Goal: Information Seeking & Learning: Learn about a topic

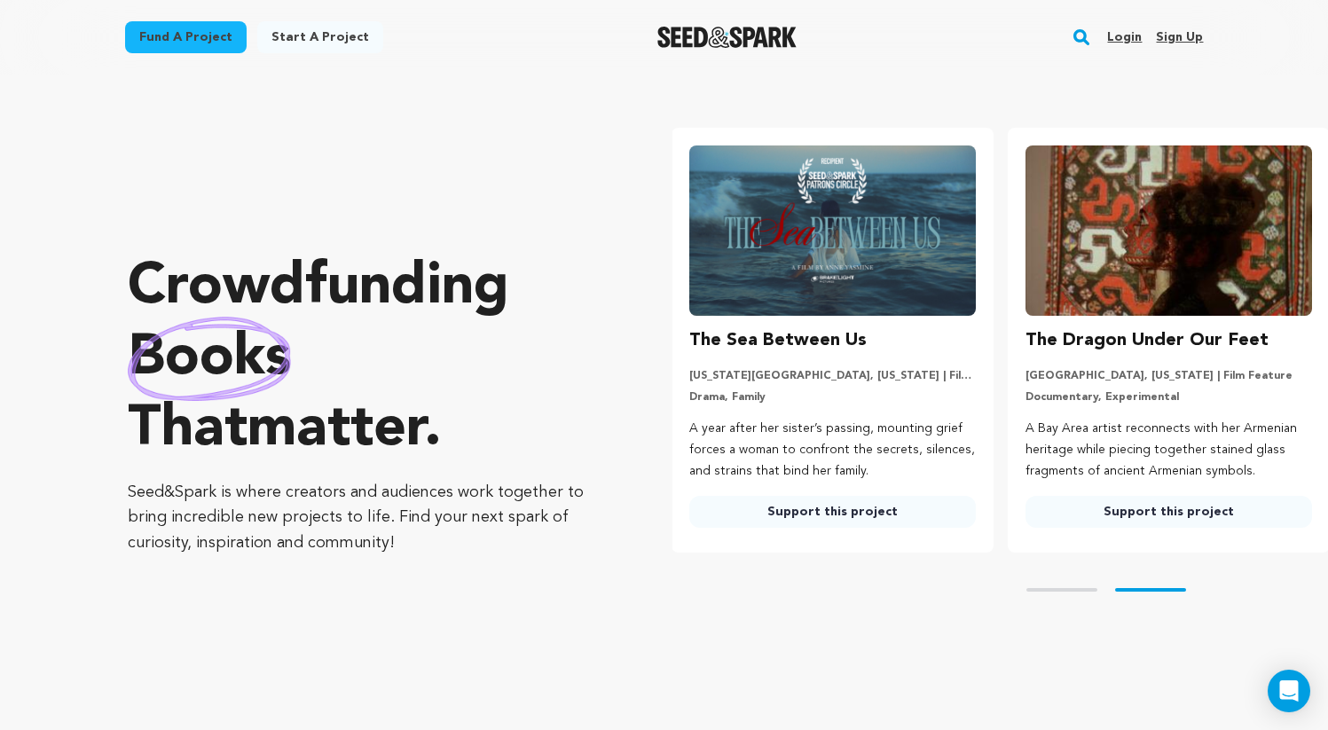
scroll to position [0, 350]
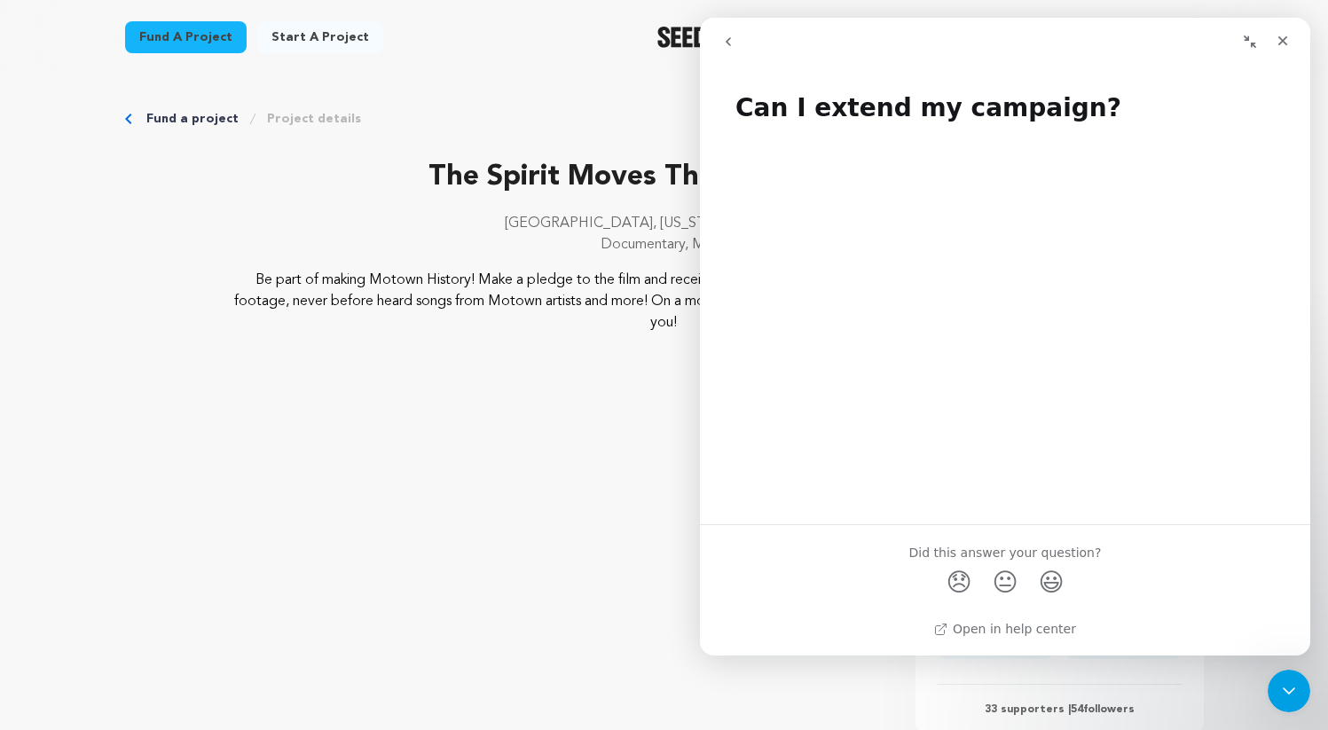
click at [1284, 39] on icon "Close" at bounding box center [1283, 41] width 10 height 10
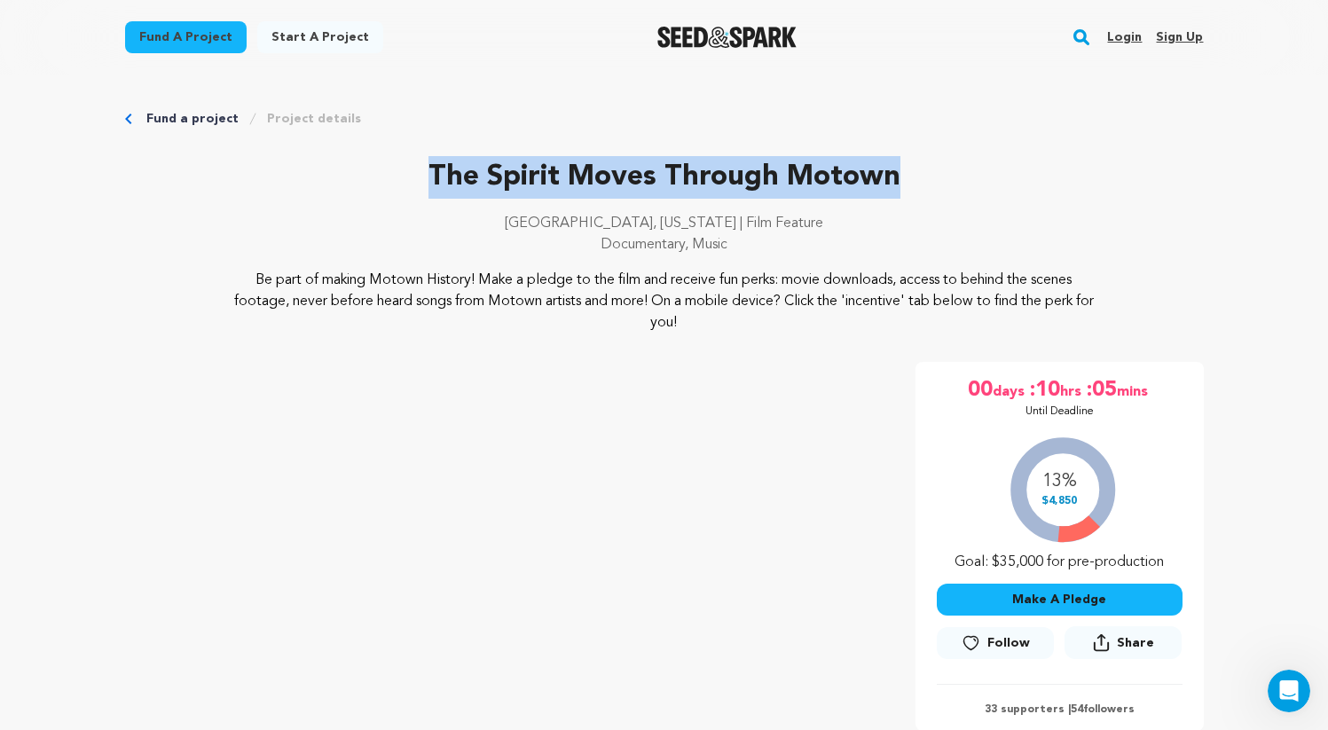
drag, startPoint x: 917, startPoint y: 186, endPoint x: 425, endPoint y: 153, distance: 493.4
copy p "The Spirit Moves Through Motown"
